Goal: Transaction & Acquisition: Book appointment/travel/reservation

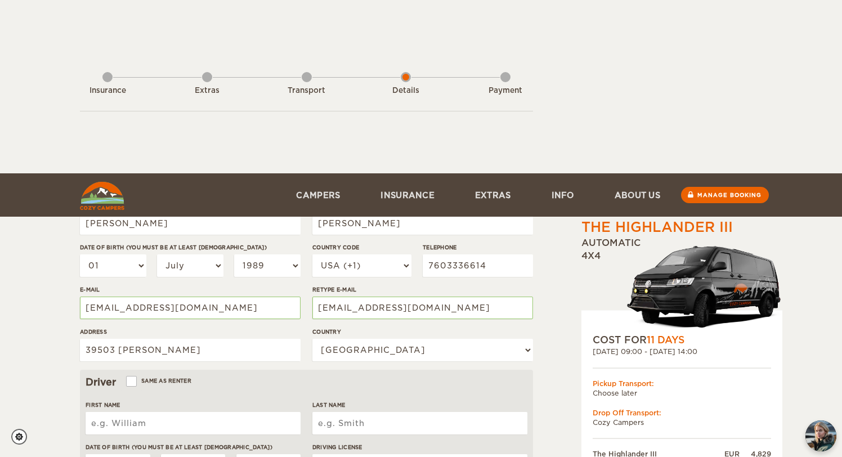
select select "07"
select select "1989"
select select "222"
select select
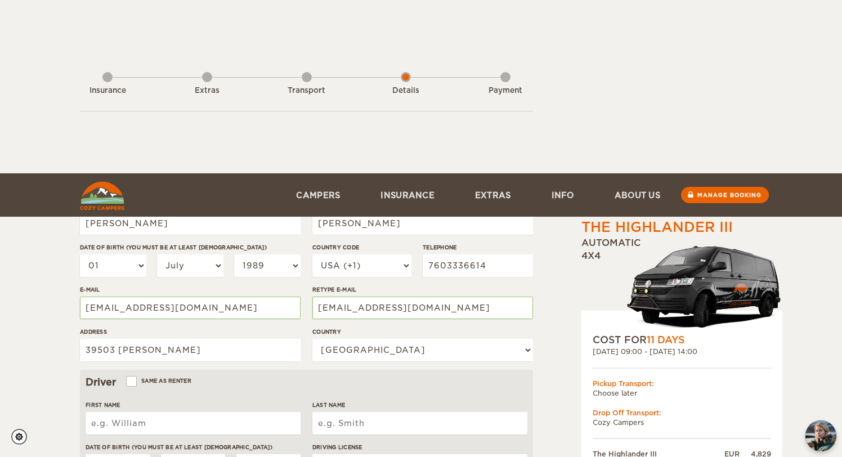
select select
select select "3"
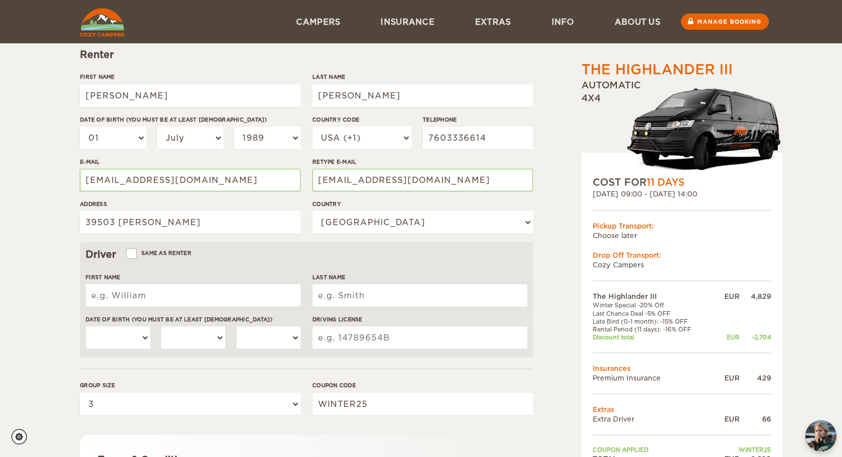
scroll to position [127, 0]
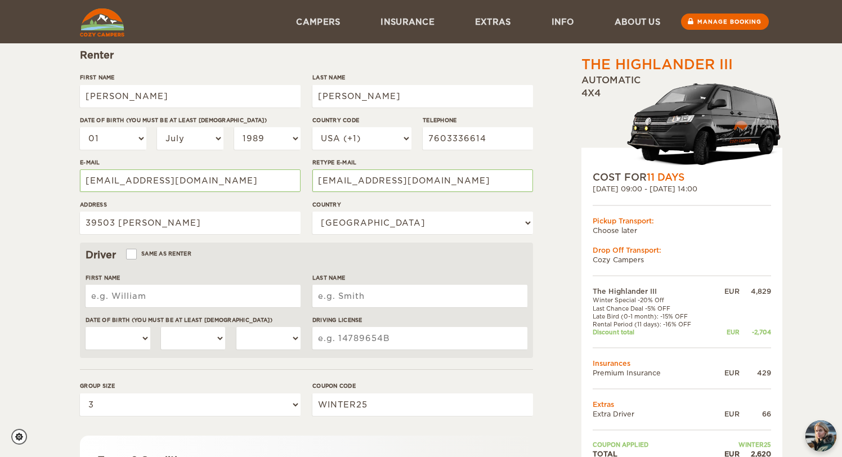
click at [188, 298] on input "First Name" at bounding box center [193, 296] width 215 height 23
type input "Krina"
type input "Shah"
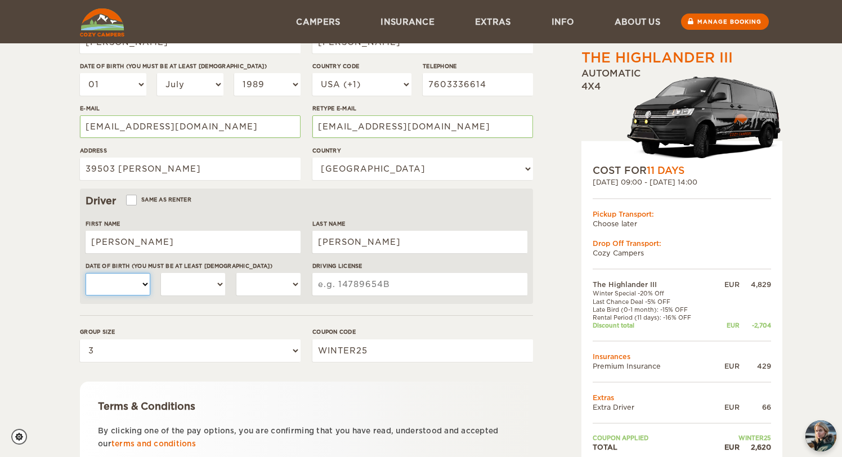
scroll to position [171, 0]
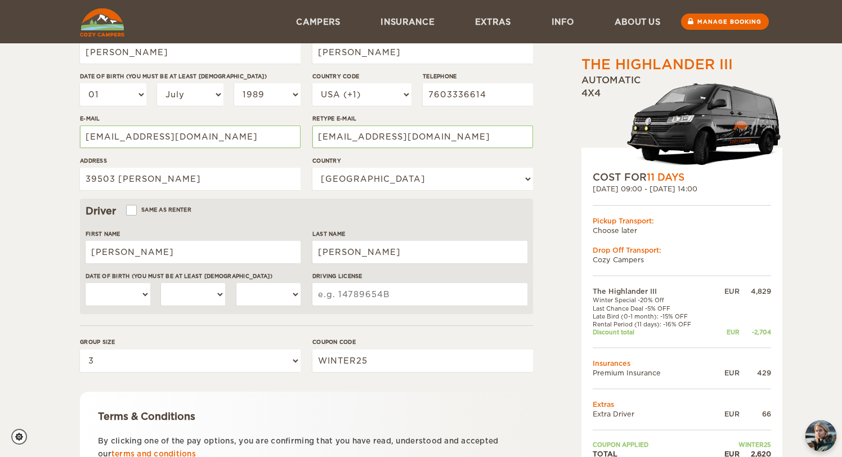
click at [167, 209] on label "Same as renter" at bounding box center [159, 209] width 64 height 11
click at [135, 209] on input "Same as renter" at bounding box center [130, 211] width 7 height 7
checkbox input "true"
type input "Vrushabh"
select select "01"
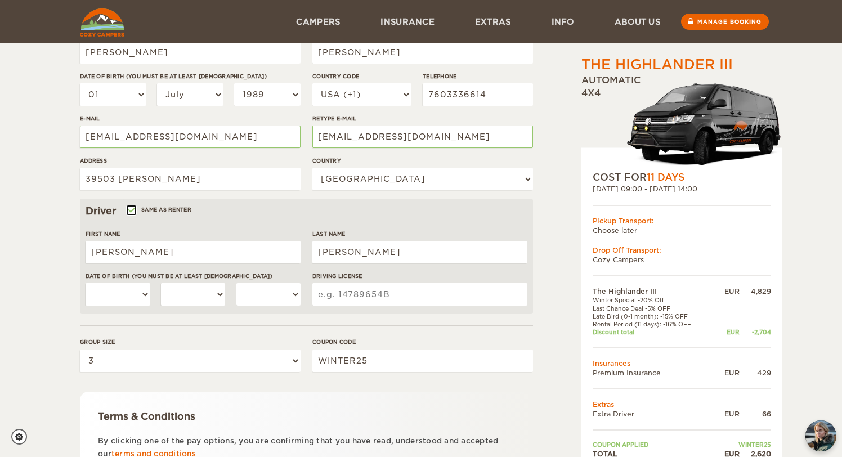
select select "07"
select select "1989"
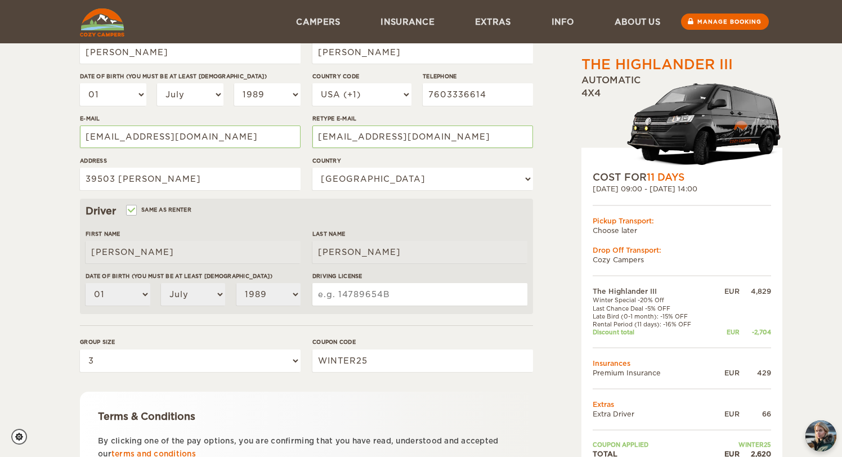
click at [394, 292] on input "Driving License" at bounding box center [419, 294] width 215 height 23
type input "F3478783"
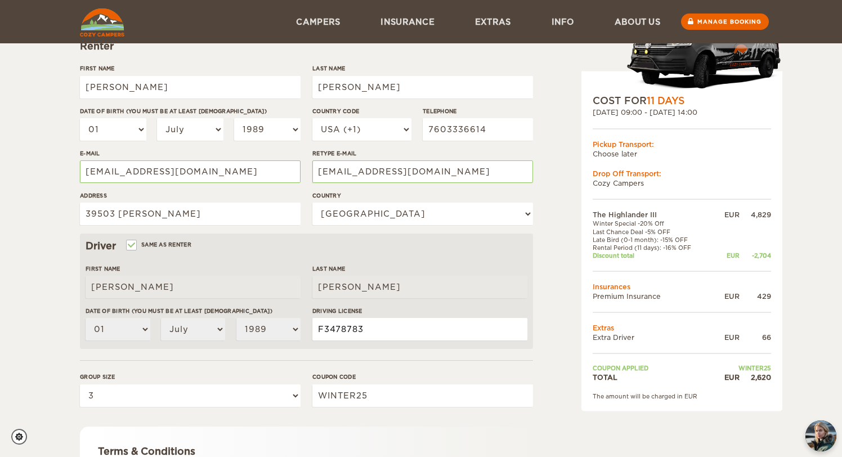
scroll to position [275, 0]
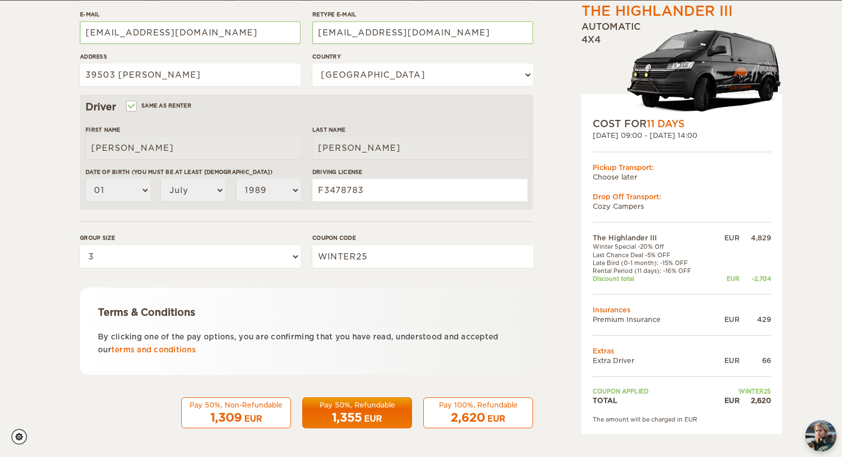
click at [525, 419] on div "2,620 EUR" at bounding box center [478, 418] width 95 height 16
click at [498, 420] on div "EUR" at bounding box center [496, 418] width 18 height 11
click at [470, 411] on span "2,620" at bounding box center [468, 418] width 34 height 14
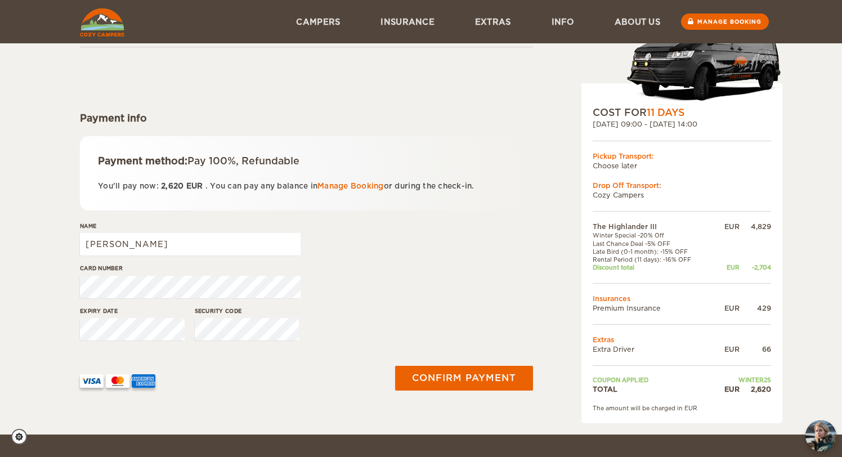
scroll to position [60, 0]
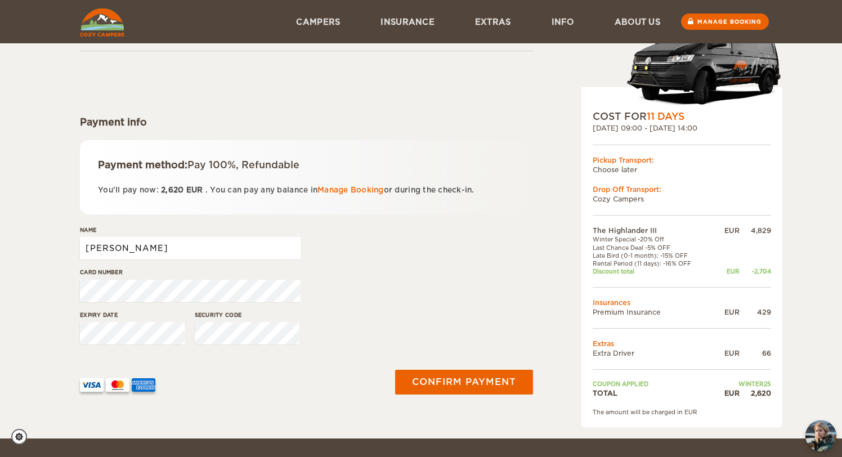
click at [234, 245] on input "Vrushabh" at bounding box center [190, 248] width 221 height 23
type input "Vrushabh Shah"
click at [353, 308] on div "Card number" at bounding box center [306, 289] width 453 height 42
click at [553, 243] on div "The Highlander III Expand Collapse Total 2,620 EUR Automatic 4x4 COST FOR 11 Da…" at bounding box center [653, 210] width 218 height 433
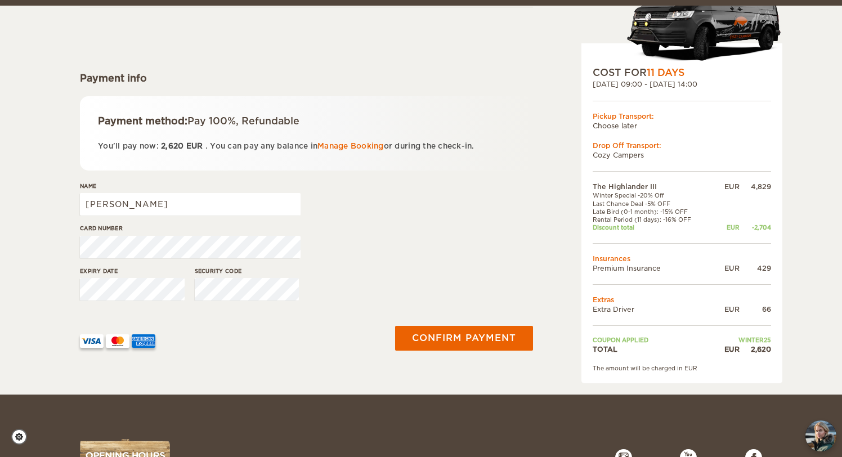
scroll to position [110, 0]
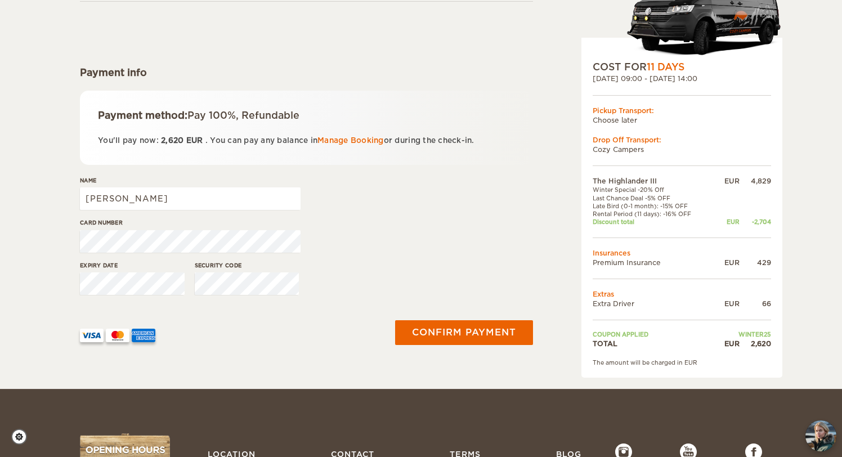
click at [326, 283] on div "Expiry date Security code" at bounding box center [306, 282] width 453 height 42
click at [113, 272] on div "Expiry date" at bounding box center [132, 282] width 105 height 42
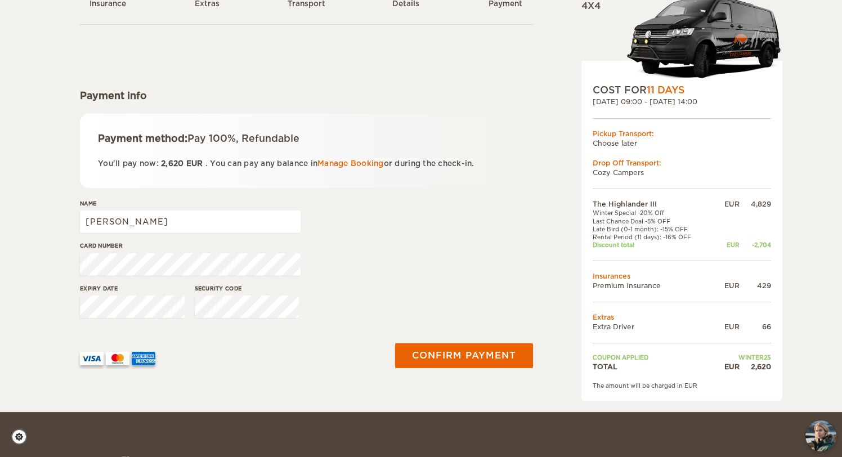
scroll to position [86, 0]
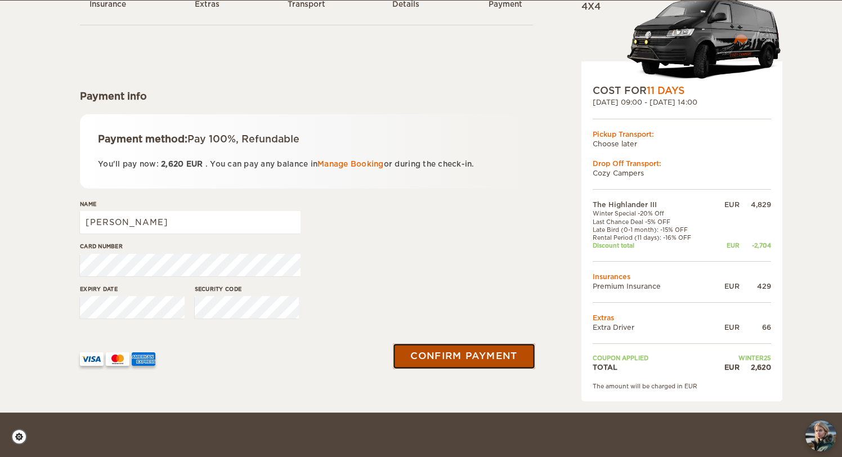
click at [451, 348] on button "Confirm payment" at bounding box center [464, 355] width 142 height 25
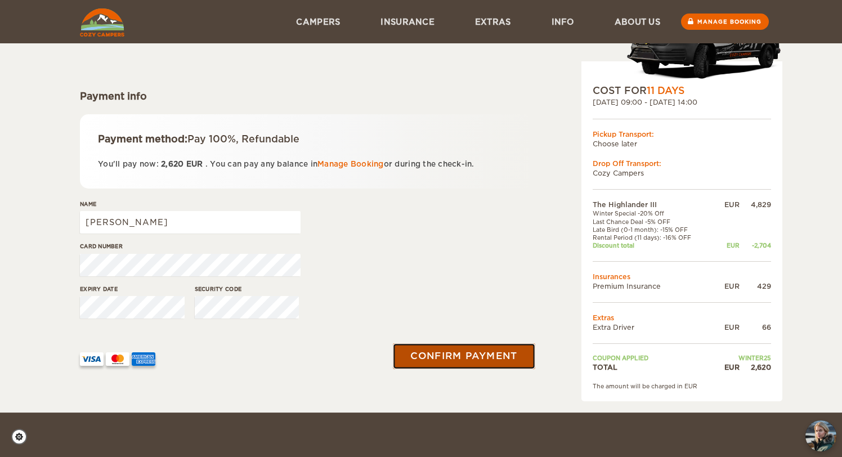
click at [465, 362] on button "Confirm payment" at bounding box center [464, 355] width 142 height 25
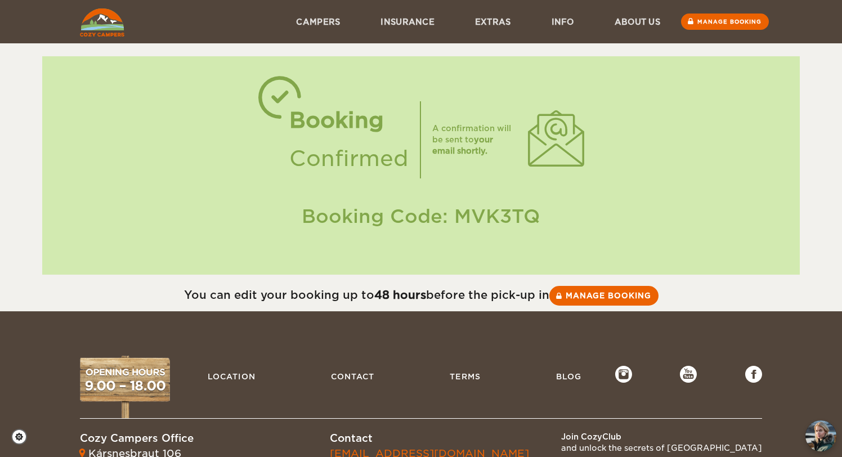
click at [494, 226] on div "Booking Code: MVK3TQ" at bounding box center [420, 216] width 735 height 26
click at [612, 284] on div "You can edit your booking up to 48 hours before the pick-up in Manage booking" at bounding box center [421, 293] width 842 height 37
click at [611, 299] on link "Manage booking" at bounding box center [604, 295] width 113 height 20
